Goal: Task Accomplishment & Management: Manage account settings

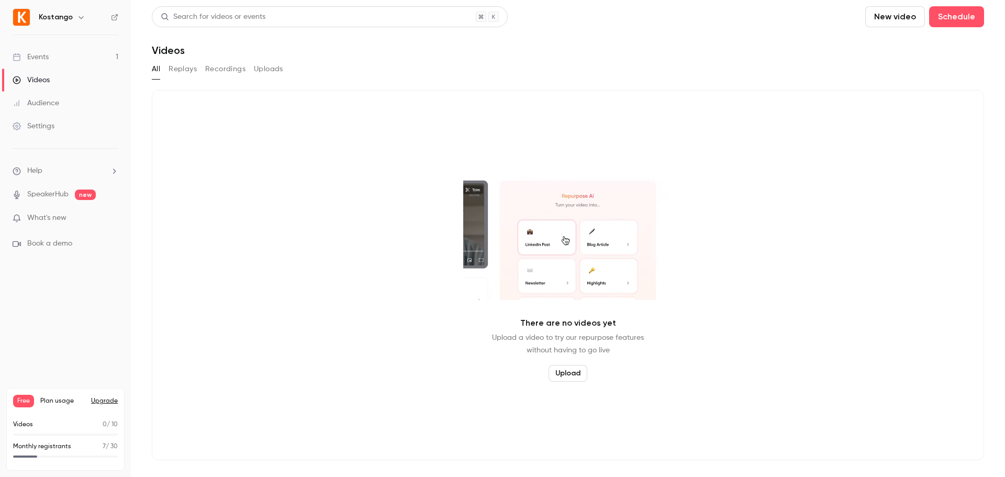
click at [40, 55] on div "Events" at bounding box center [31, 57] width 36 height 10
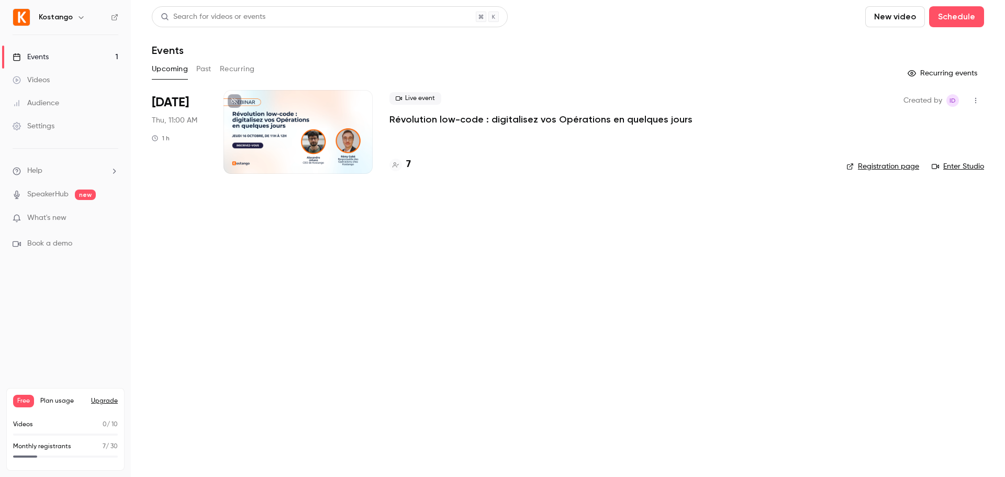
click at [40, 55] on div "Events" at bounding box center [31, 57] width 36 height 10
click at [307, 107] on div at bounding box center [298, 132] width 149 height 84
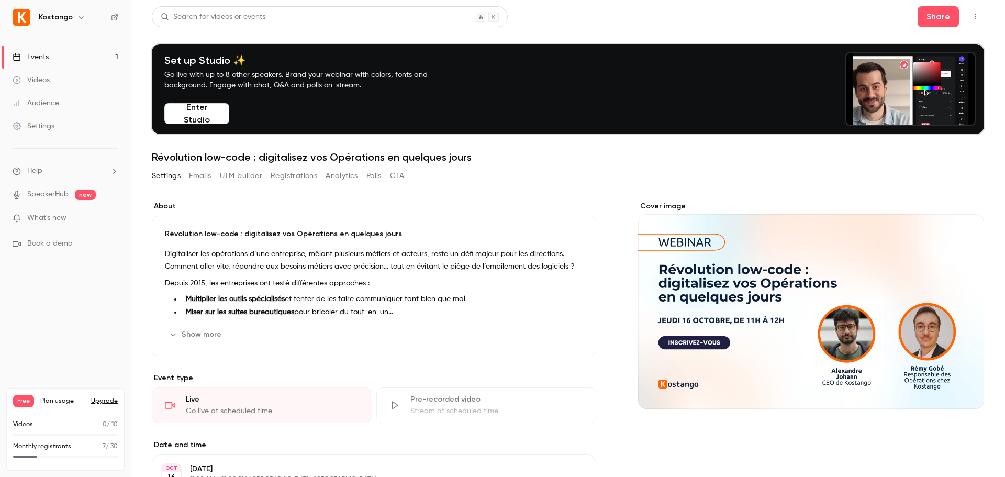
click at [289, 177] on button "Registrations" at bounding box center [294, 175] width 47 height 17
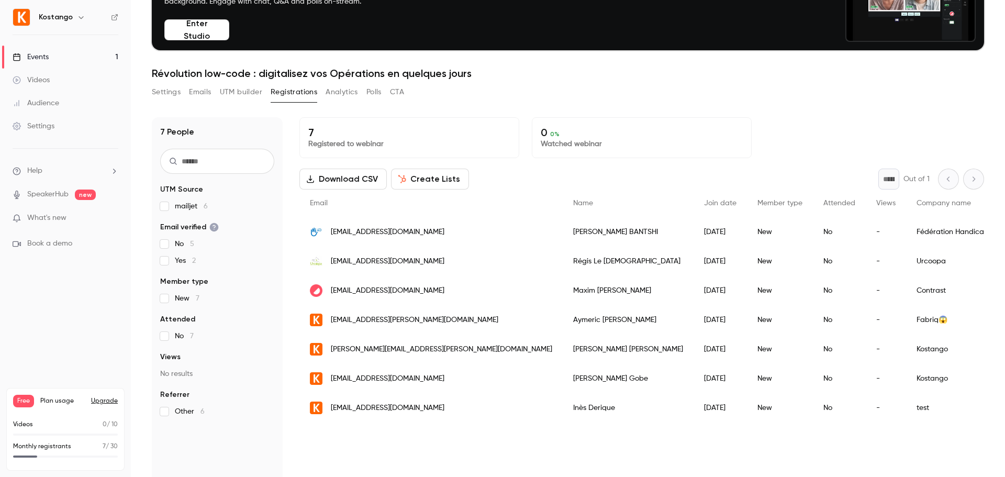
scroll to position [94, 0]
